Goal: Communication & Community: Ask a question

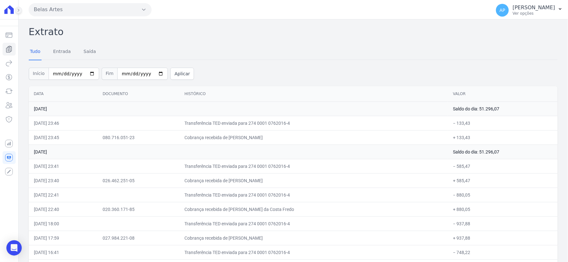
click at [16, 7] on button at bounding box center [18, 10] width 7 height 7
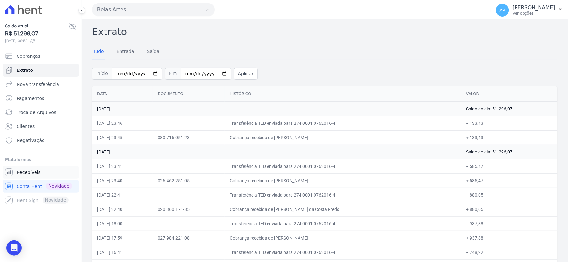
click at [25, 172] on span "Recebíveis" at bounding box center [29, 172] width 24 height 6
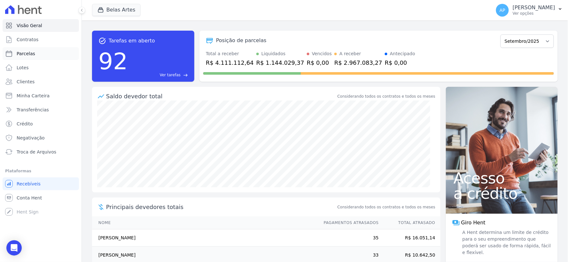
click at [31, 53] on span "Parcelas" at bounding box center [26, 53] width 19 height 6
select select
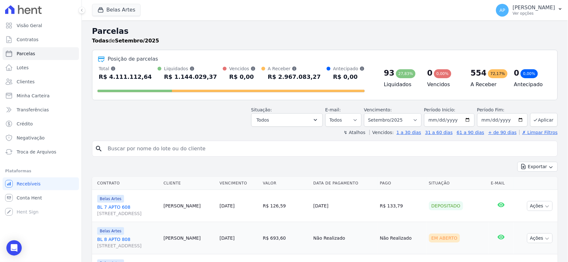
click at [195, 150] on input "search" at bounding box center [329, 148] width 451 height 13
click at [216, 151] on input "search" at bounding box center [329, 148] width 451 height 13
paste input "[PERSON_NAME]"
type input "[PERSON_NAME]"
select select
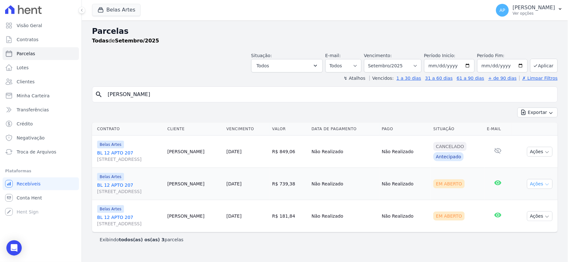
click at [534, 184] on button "Ações" at bounding box center [540, 184] width 26 height 10
click at [530, 200] on link "Ver boleto" at bounding box center [536, 199] width 61 height 12
click at [467, 220] on div "Em Aberto" at bounding box center [457, 216] width 49 height 9
click at [548, 152] on icon "button" at bounding box center [546, 152] width 5 height 5
drag, startPoint x: 451, startPoint y: 157, endPoint x: 191, endPoint y: 159, distance: 260.7
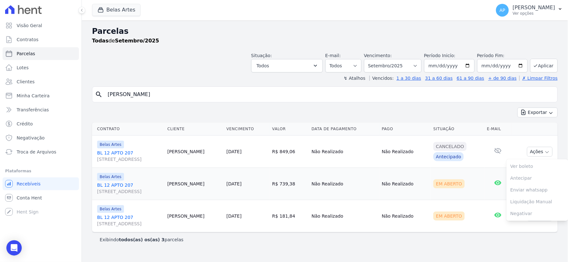
click at [451, 157] on div "Antecipado" at bounding box center [448, 156] width 30 height 9
click at [116, 153] on link "[STREET_ADDRESS]" at bounding box center [129, 156] width 65 height 13
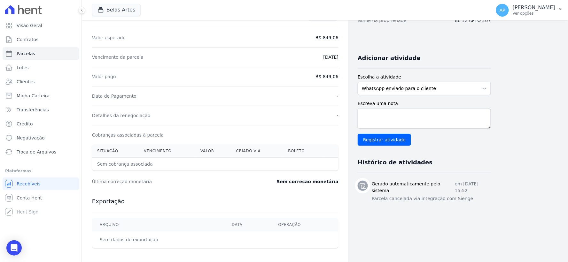
scroll to position [174, 0]
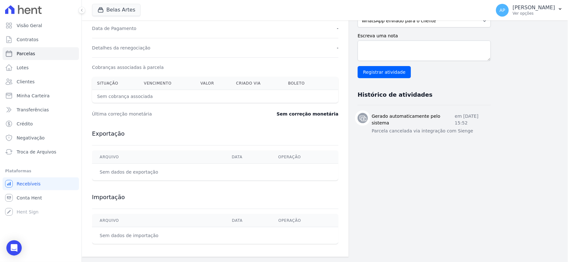
select select
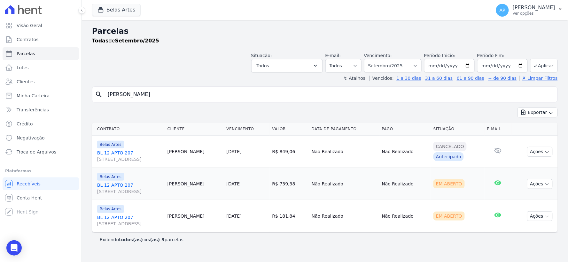
click at [106, 183] on link "[STREET_ADDRESS]" at bounding box center [129, 188] width 65 height 13
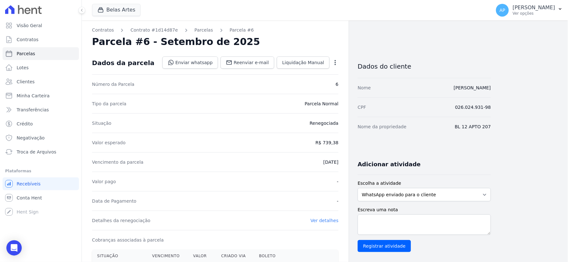
scroll to position [222, 0]
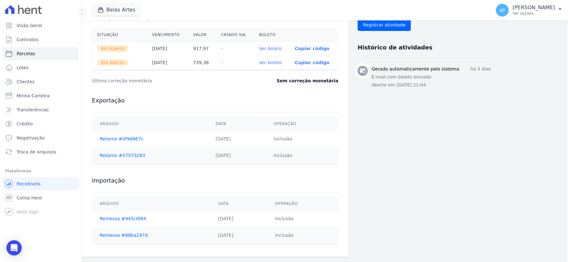
click at [308, 62] on p "Copiar código" at bounding box center [312, 62] width 34 height 5
click at [13, 249] on icon "Open Intercom Messenger" at bounding box center [13, 248] width 7 height 8
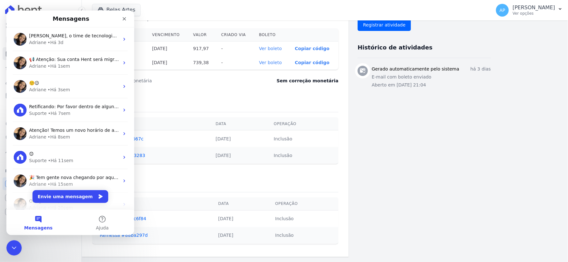
scroll to position [0, 0]
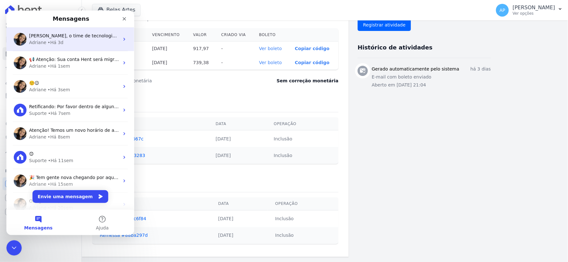
click at [64, 39] on div "Adriane • Há 3d" at bounding box center [74, 42] width 90 height 7
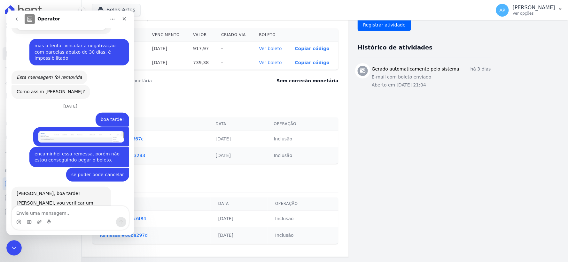
scroll to position [342, 0]
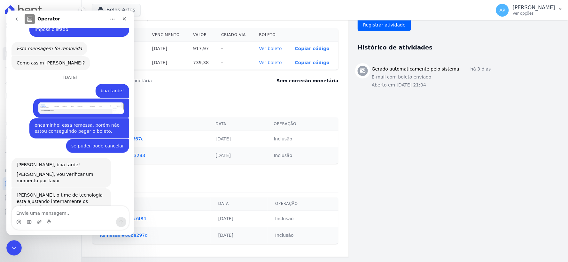
type textarea "c"
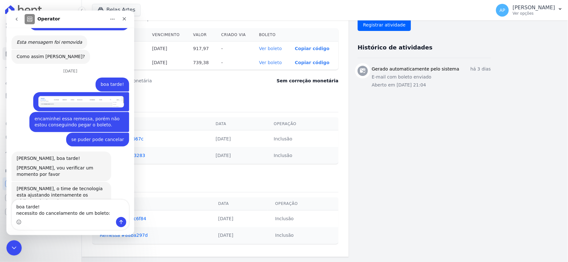
type textarea "boa tarde! necessito do cancelamento de um boleto:"
click at [200, 91] on div "Exportação [GEOGRAPHIC_DATA] Data Operação Retorno #0f9d667c [DATE] Inclusão Re…" at bounding box center [215, 130] width 246 height 80
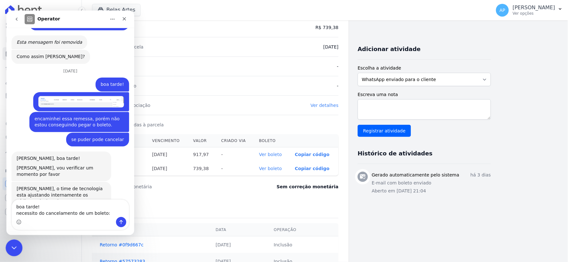
click at [10, 247] on icon "Encerramento do Messenger da Intercom" at bounding box center [13, 247] width 8 height 8
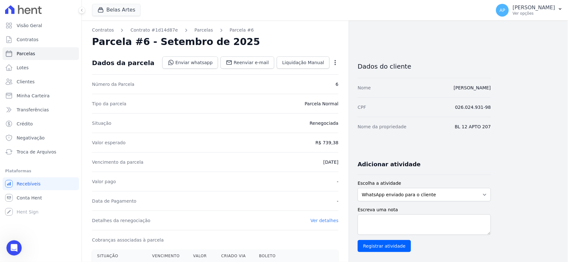
scroll to position [177, 0]
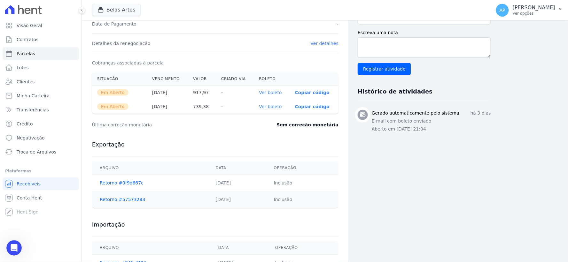
click at [6, 250] on div "Visão Geral Contratos [GEOGRAPHIC_DATA] Lotes Clientes Minha Carteira Transferê…" at bounding box center [40, 131] width 81 height 262
click at [16, 249] on icon "Abertura do Messenger da Intercom" at bounding box center [13, 247] width 11 height 11
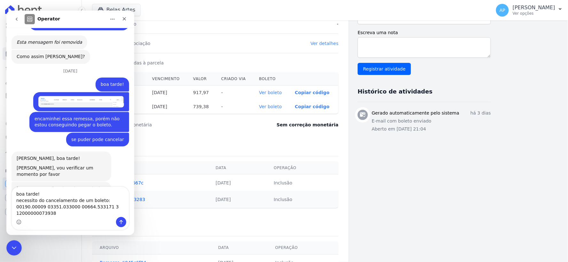
scroll to position [355, 0]
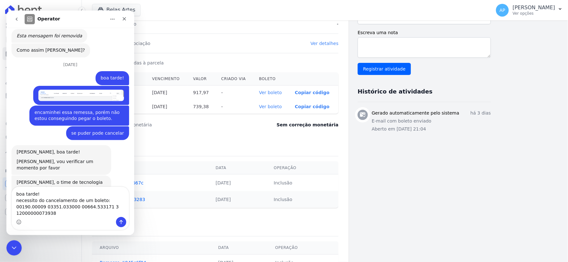
drag, startPoint x: 57, startPoint y: 218, endPoint x: 14, endPoint y: 210, distance: 44.2
click at [14, 210] on div "boa tarde! necessito do cancelamento de um boleto: 00190.00009 03351.033000 006…" at bounding box center [69, 208] width 117 height 43
click at [14, 209] on textarea "boa tarde! necessito do cancelamento de um boleto: 00190.00009 03351.033000 006…" at bounding box center [69, 202] width 117 height 30
drag, startPoint x: 16, startPoint y: 209, endPoint x: 52, endPoint y: 213, distance: 37.0
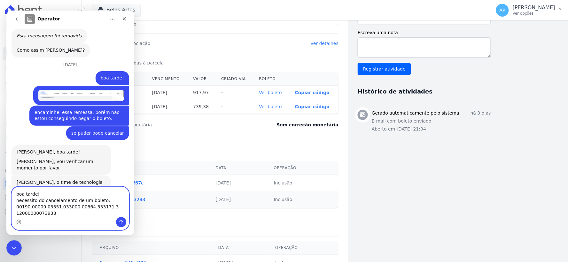
click at [52, 213] on textarea "boa tarde! necessito do cancelamento de um boleto: 00190.00009 03351.033000 006…" at bounding box center [69, 202] width 117 height 30
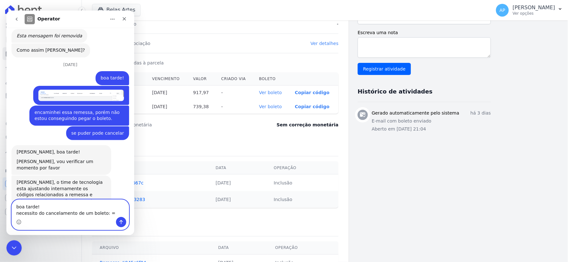
scroll to position [348, 0]
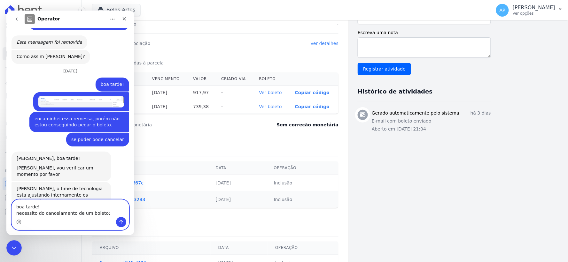
paste textarea "[PERSON_NAME]"
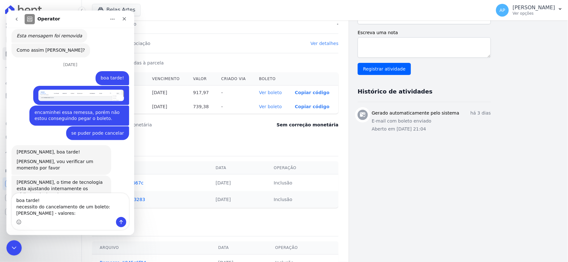
drag, startPoint x: 195, startPoint y: 104, endPoint x: 211, endPoint y: 106, distance: 15.7
click at [211, 106] on th "739,38" at bounding box center [202, 107] width 28 height 14
copy th "739,38"
click at [92, 211] on textarea "boa tarde! necessito do cancelamento de um boleto: [PERSON_NAME] - valores:" at bounding box center [69, 205] width 117 height 24
type textarea "boa tarde! necessito do cancelamento de um boleto: [PERSON_NAME] - valores: R$ …"
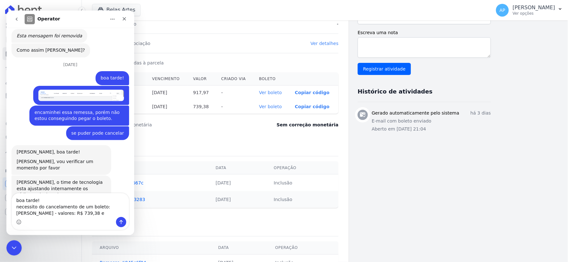
click at [226, 50] on div "Detalhes da renegociação Ver detalhes" at bounding box center [215, 43] width 246 height 19
click at [10, 244] on icon "Encerramento do Messenger da Intercom" at bounding box center [13, 247] width 8 height 8
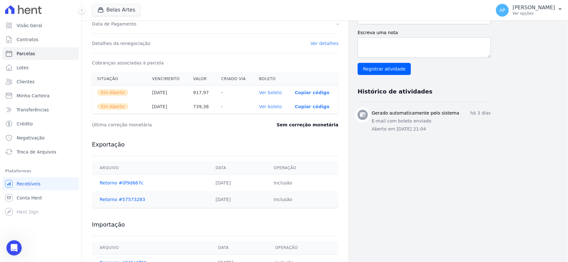
select select
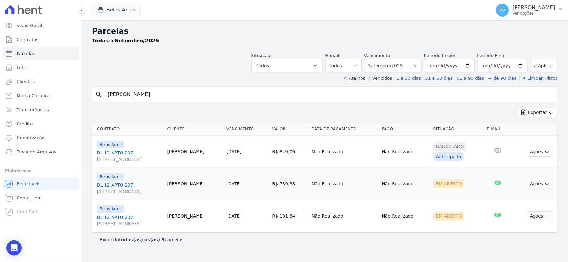
drag, startPoint x: 294, startPoint y: 218, endPoint x: 272, endPoint y: 216, distance: 22.1
click at [272, 216] on td "R$ 181,84" at bounding box center [289, 216] width 39 height 32
copy td "R$ 181,84"
click at [11, 246] on icon "Open Intercom Messenger" at bounding box center [14, 248] width 8 height 8
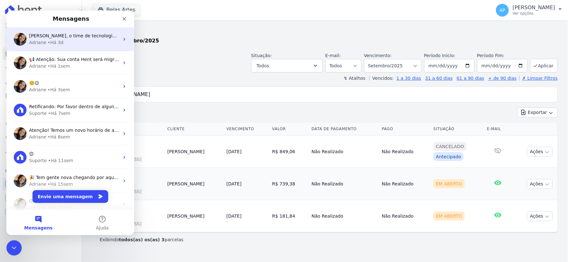
click at [53, 38] on div "[PERSON_NAME], o time de tecnologia esta ajustando internamente os códigos rela…" at bounding box center [74, 35] width 90 height 7
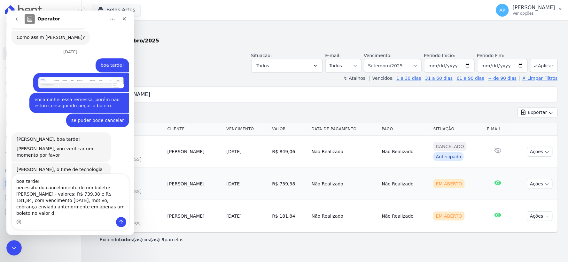
scroll to position [374, 0]
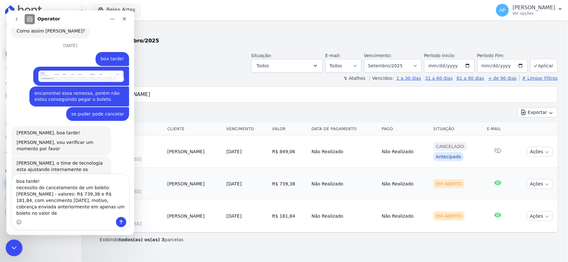
type textarea "boa tarde! necessito do cancelamento de um boleto: [PERSON_NAME] - valores: R$ …"
click at [11, 250] on icon "Encerramento do Messenger da Intercom" at bounding box center [13, 247] width 8 height 8
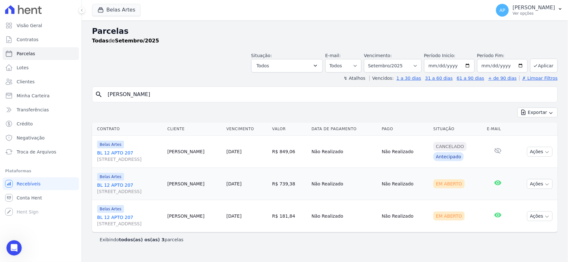
click at [109, 184] on link "[STREET_ADDRESS]" at bounding box center [129, 188] width 65 height 13
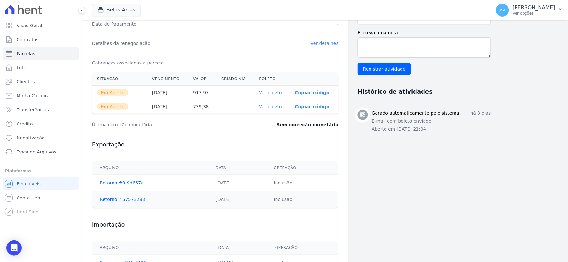
scroll to position [213, 0]
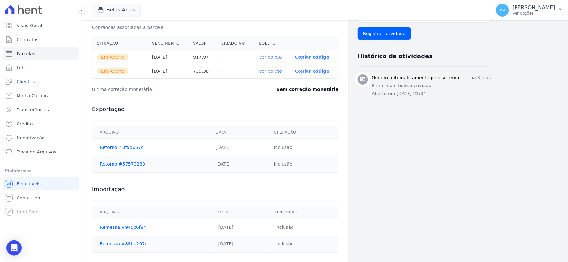
drag, startPoint x: 209, startPoint y: 58, endPoint x: 202, endPoint y: 79, distance: 21.7
click at [194, 54] on th "917,97" at bounding box center [202, 57] width 28 height 14
copy th "917,97"
click at [11, 246] on icon "Open Intercom Messenger" at bounding box center [13, 248] width 7 height 8
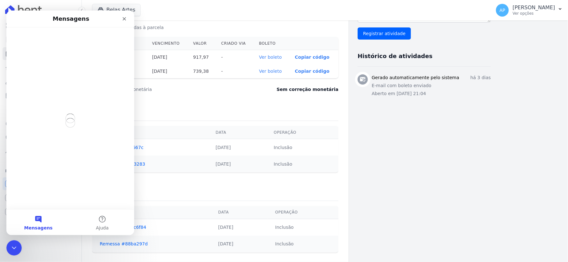
scroll to position [0, 0]
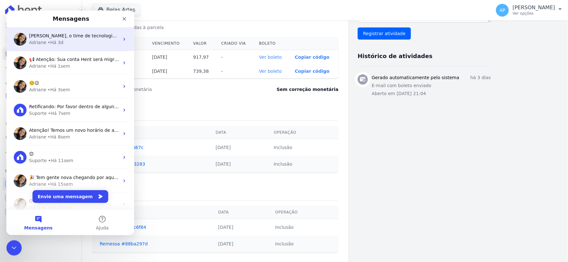
click at [59, 34] on span "[PERSON_NAME], o time de tecnologia esta ajustando internamente os códigos rela…" at bounding box center [268, 35] width 478 height 5
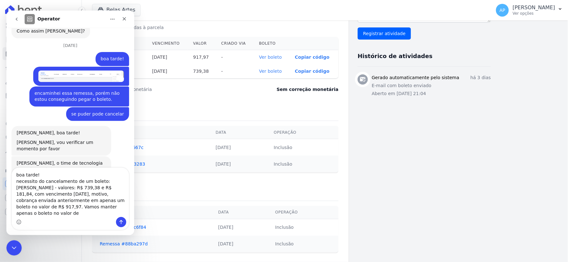
scroll to position [380, 0]
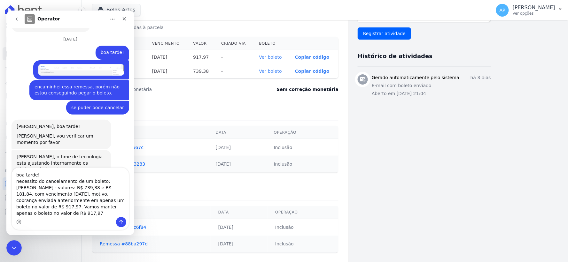
type textarea "boa tarde! necessito do cancelamento de um boleto: [PERSON_NAME] - valores: R$ …"
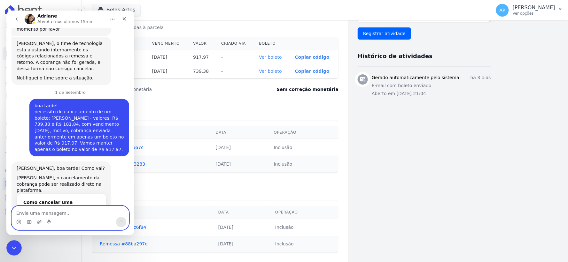
scroll to position [499, 0]
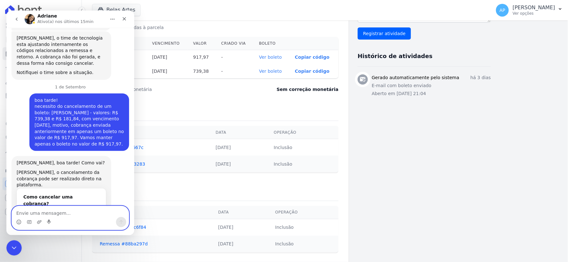
click at [81, 213] on textarea "Envie uma mensagem..." at bounding box center [69, 211] width 117 height 11
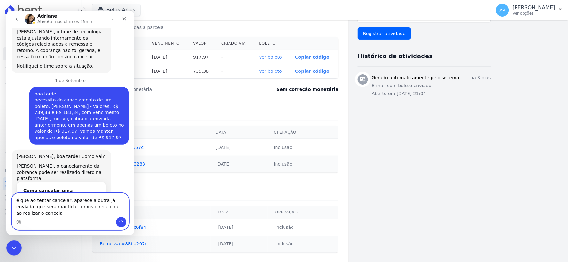
scroll to position [512, 0]
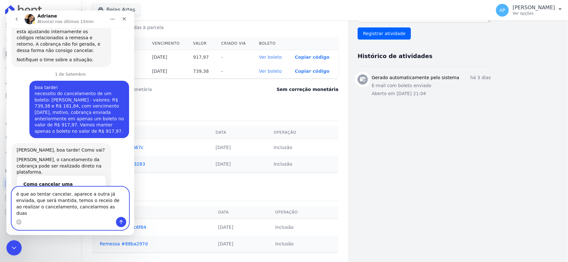
type textarea "é que ao tentar cancelar, aparece a outra já enviada, que será mantida, temos o…"
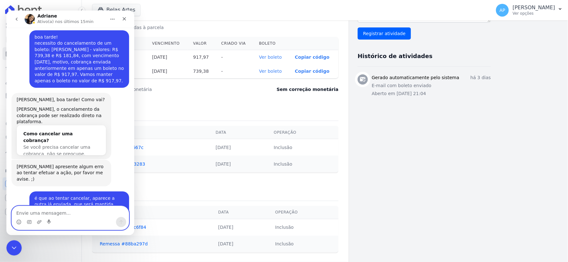
scroll to position [563, 0]
drag, startPoint x: 14, startPoint y: 249, endPoint x: 65, endPoint y: 393, distance: 152.5
click at [14, 249] on icon "Encerramento do Messenger da Intercom" at bounding box center [13, 247] width 8 height 8
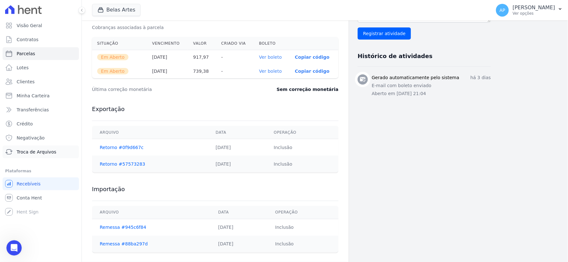
click at [24, 150] on span "Troca de Arquivos" at bounding box center [37, 152] width 40 height 6
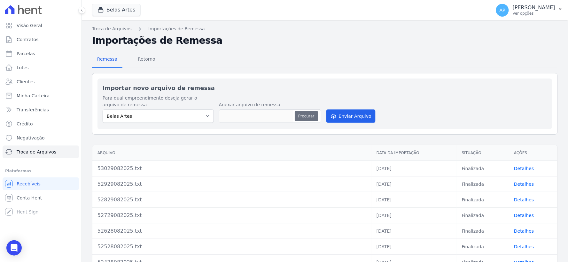
click at [304, 113] on button "Procurar" at bounding box center [306, 116] width 23 height 10
type input "53101092025.txt"
click at [345, 120] on button "Enviar Arquivo" at bounding box center [350, 116] width 49 height 13
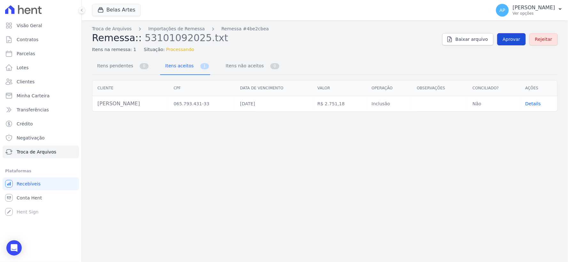
click at [512, 43] on link "Aprovar" at bounding box center [511, 39] width 28 height 12
click at [512, 40] on span "Aprovar" at bounding box center [511, 39] width 18 height 6
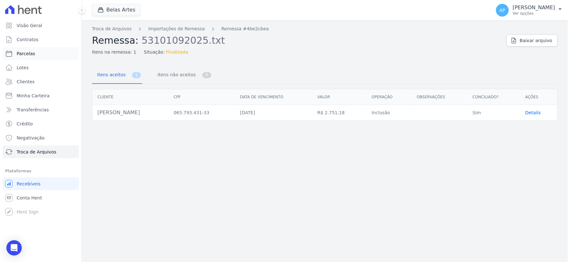
click at [29, 56] on span "Parcelas" at bounding box center [26, 53] width 19 height 6
select select
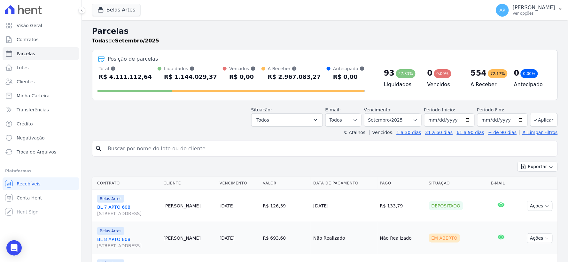
click at [172, 142] on input "search" at bounding box center [329, 148] width 451 height 13
click at [381, 120] on select "[GEOGRAPHIC_DATA] por período ──────── Todos os meses Setembro/2022 Outubro/202…" at bounding box center [392, 119] width 57 height 13
select select "12/2025"
click at [368, 113] on select "[GEOGRAPHIC_DATA] por período ──────── Todos os meses Setembro/2022 Outubro/202…" at bounding box center [392, 119] width 57 height 13
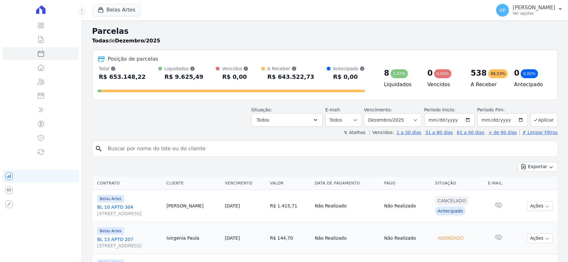
select select
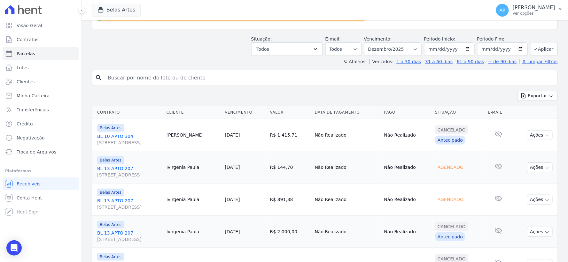
scroll to position [35, 0]
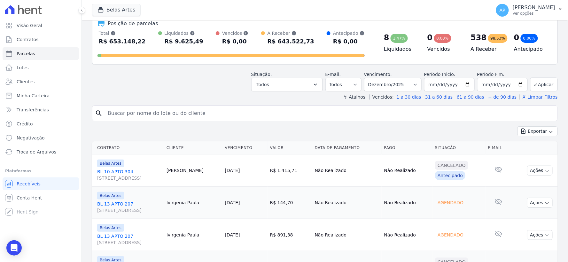
click at [153, 79] on div "Situação: Agendado Em Aberto Pago Processando Cancelado Vencido Transferindo De…" at bounding box center [324, 80] width 465 height 23
click at [144, 112] on input "search" at bounding box center [329, 113] width 451 height 13
type input "Thaila Bruna Ortiz de lima"
select select
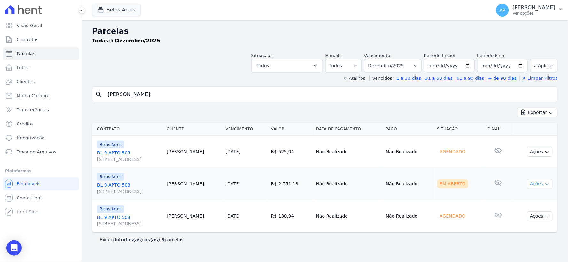
click at [547, 185] on icon "button" at bounding box center [546, 185] width 3 height 2
click at [528, 197] on link "Ver boleto" at bounding box center [536, 199] width 61 height 12
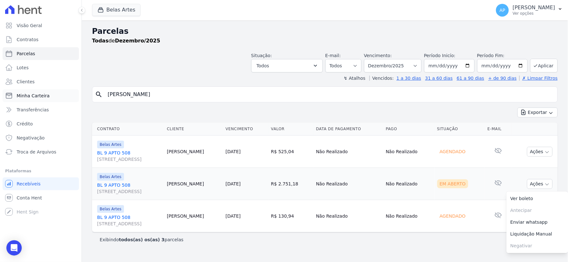
drag, startPoint x: 186, startPoint y: 95, endPoint x: 12, endPoint y: 92, distance: 173.8
click at [12, 92] on div "Visão Geral Contratos [GEOGRAPHIC_DATA] Lotes Clientes Minha Carteira Transferê…" at bounding box center [284, 131] width 568 height 262
type input "bruna"
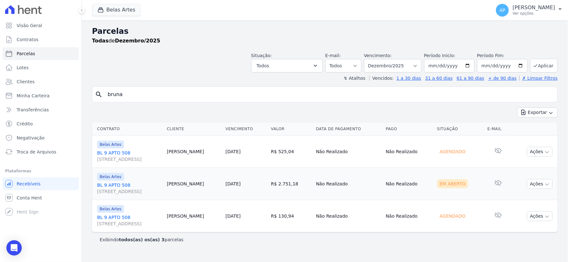
select select
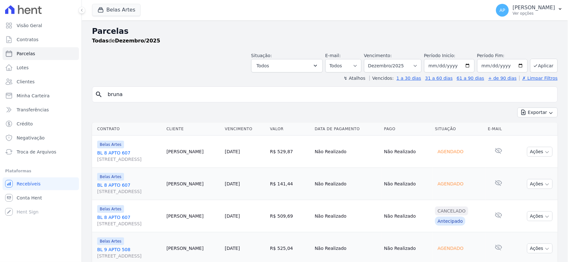
click at [417, 66] on select "[GEOGRAPHIC_DATA] por período ──────── Todos os meses Setembro/2022 Outubro/202…" at bounding box center [392, 65] width 57 height 13
select select "02/2025"
click at [368, 59] on select "[GEOGRAPHIC_DATA] por período ──────── Todos os meses Setembro/2022 Outubro/202…" at bounding box center [392, 65] width 57 height 13
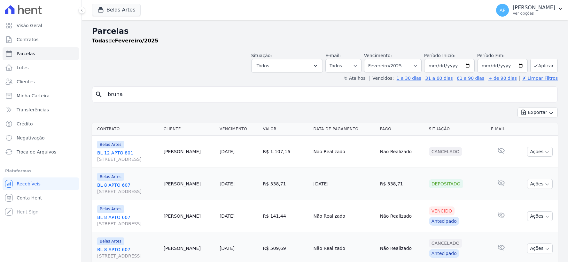
select select
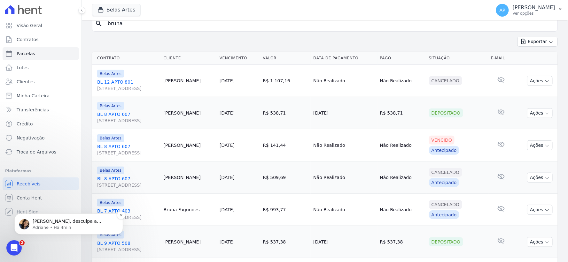
click at [47, 227] on p "Adriane • Há 4min" at bounding box center [74, 228] width 82 height 6
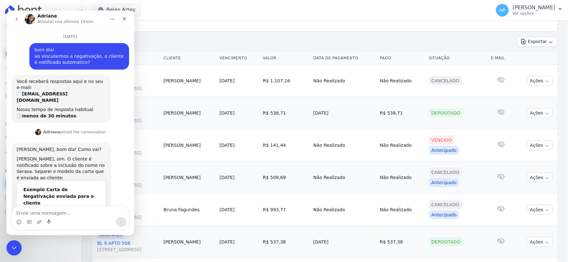
scroll to position [600, 0]
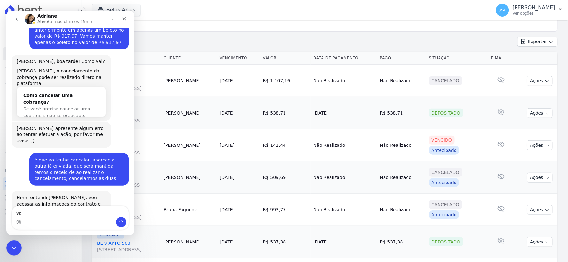
type textarea "v"
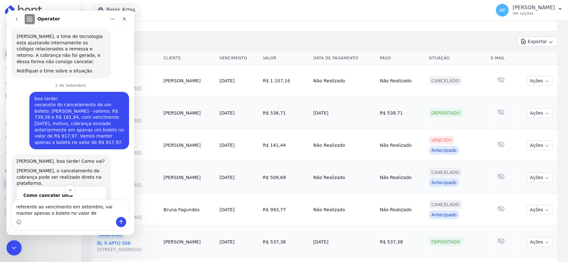
scroll to position [464, 0]
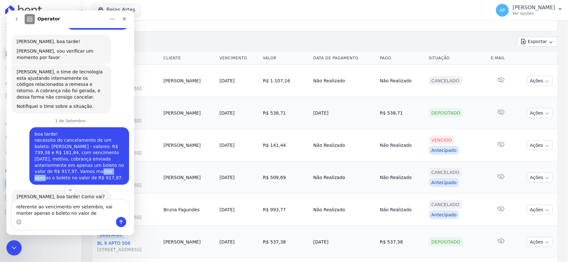
drag, startPoint x: 48, startPoint y: 126, endPoint x: 66, endPoint y: 126, distance: 17.9
click at [66, 131] on div "boa tarde! necessito do cancelamento de um boleto: Danyeli ayumi Sotoma Arguelo…" at bounding box center [78, 156] width 89 height 50
copy div "R$ 917,97"
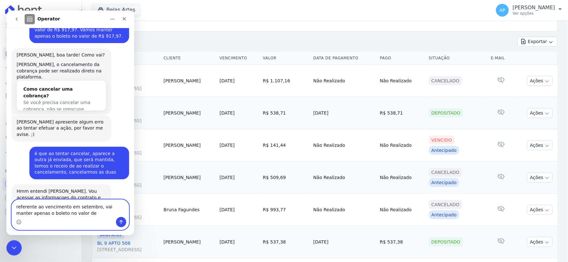
click at [79, 215] on textarea "referente ao vencimento em setembro, vai manter apenas o boleto no valor de" at bounding box center [69, 208] width 117 height 17
paste textarea "R$ 917,97"
type textarea "referente ao vencimento em setembro, vai manter apenas o boleto no valor de R$ …"
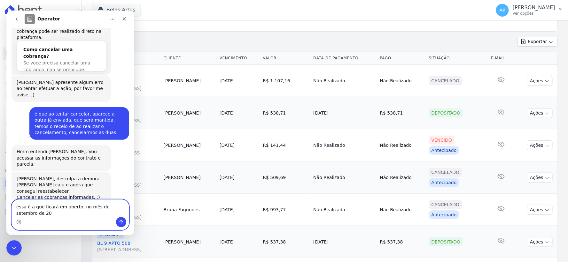
scroll to position [653, 0]
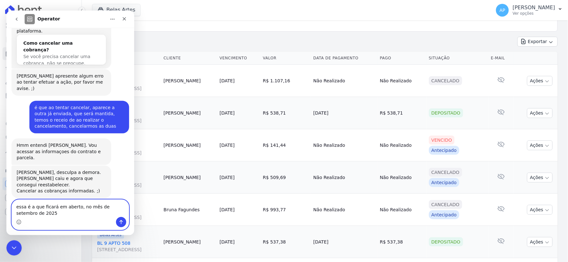
type textarea "essa é a que ficará em aberto, no mês de setembro de 2025."
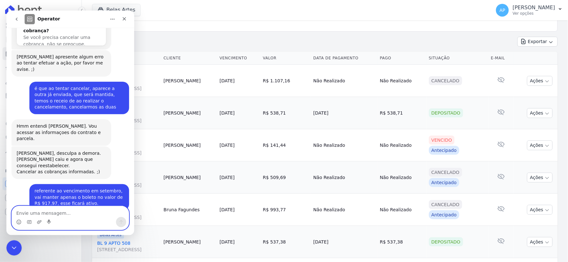
scroll to position [671, 0]
